Goal: Task Accomplishment & Management: Complete application form

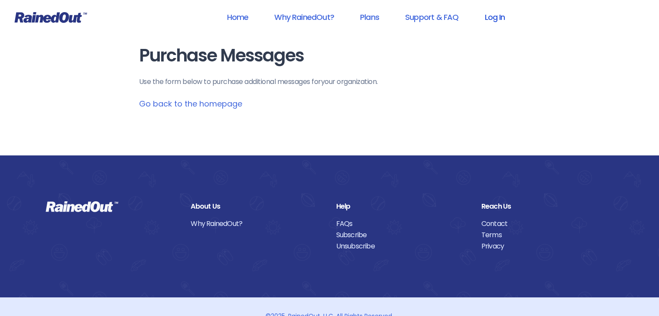
click at [495, 16] on link "Log In" at bounding box center [494, 16] width 43 height 19
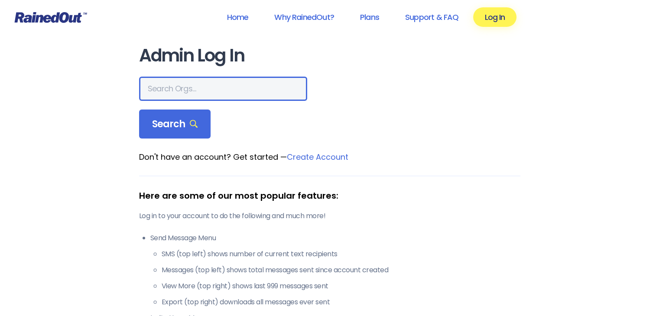
click at [193, 91] on input "text" at bounding box center [223, 89] width 168 height 24
type input "Network"
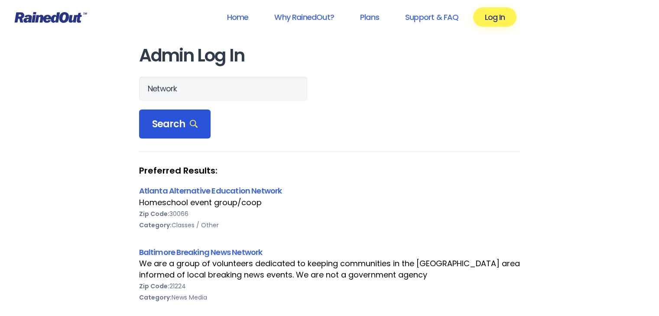
click at [183, 125] on span "Search" at bounding box center [175, 124] width 46 height 12
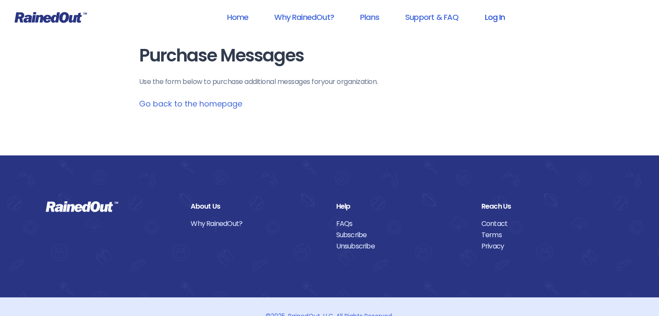
click at [496, 18] on link "Log In" at bounding box center [494, 16] width 43 height 19
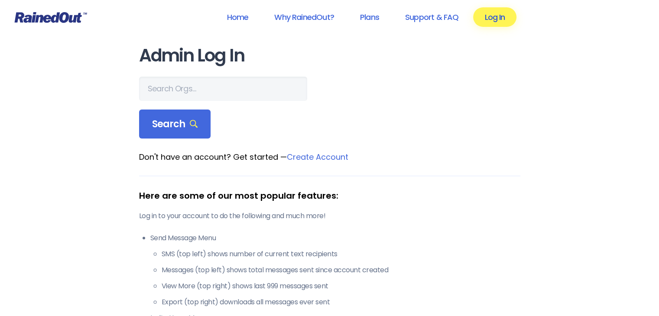
click at [489, 19] on link "Log In" at bounding box center [494, 16] width 43 height 19
click at [178, 86] on input "text" at bounding box center [223, 89] width 168 height 24
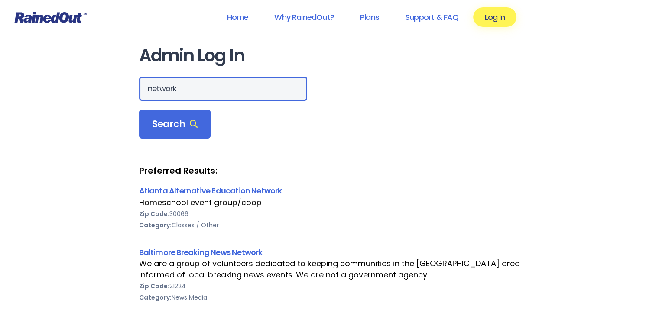
drag, startPoint x: 185, startPoint y: 88, endPoint x: 114, endPoint y: 94, distance: 71.2
type input "50317"
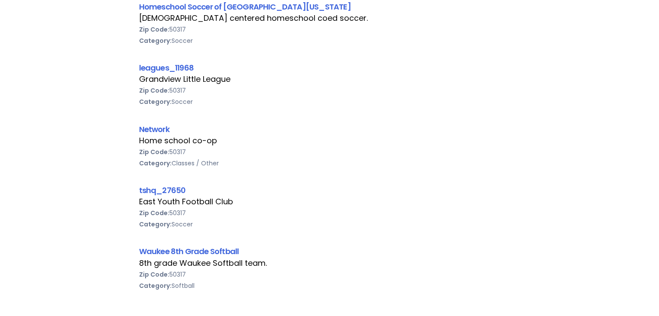
scroll to position [478, 0]
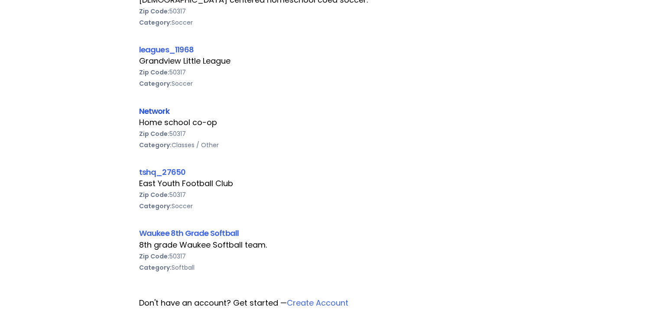
click at [152, 111] on link "Network" at bounding box center [154, 111] width 30 height 11
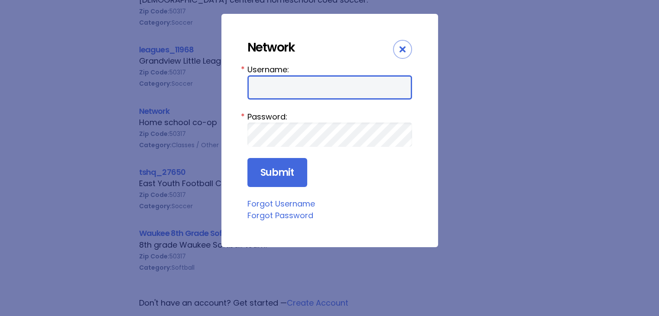
click at [296, 86] on input "Username:" at bounding box center [329, 87] width 165 height 24
type input "Network98"
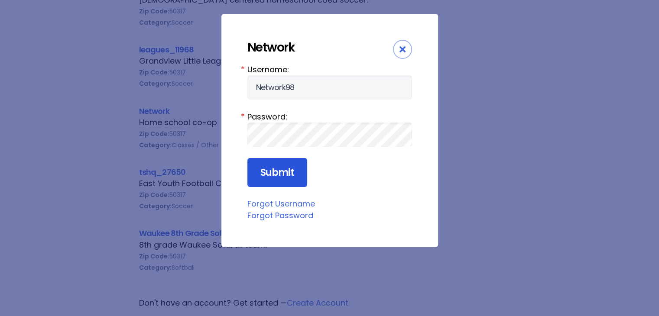
click at [284, 171] on input "Submit" at bounding box center [277, 172] width 60 height 29
